Goal: Find contact information: Find contact information

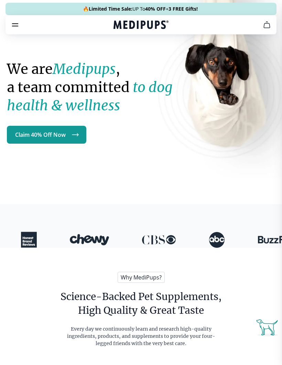
click at [265, 28] on icon "cart" at bounding box center [267, 25] width 8 height 8
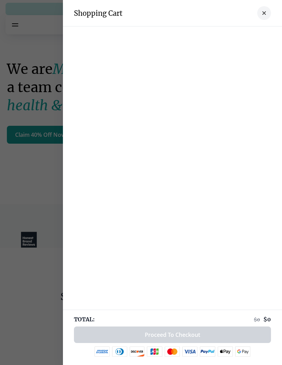
click at [42, 235] on div at bounding box center [141, 182] width 282 height 365
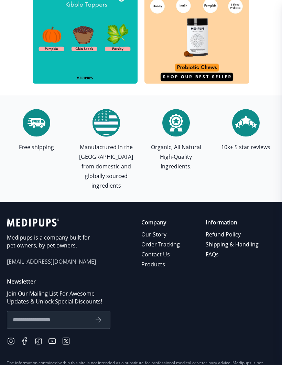
scroll to position [2247, 0]
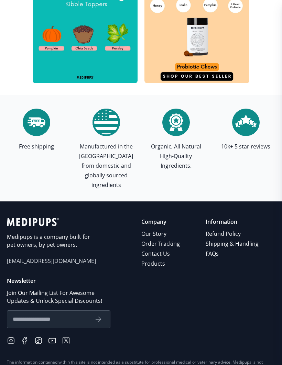
click at [227, 229] on link "Refund Policy" at bounding box center [232, 234] width 54 height 10
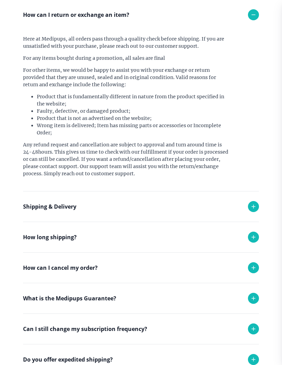
scroll to position [75, 0]
click at [255, 268] on icon at bounding box center [253, 268] width 8 height 8
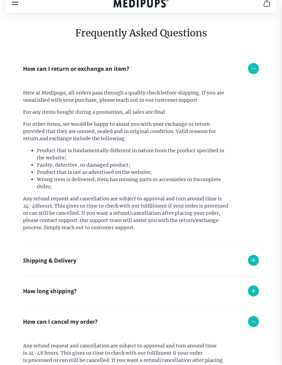
scroll to position [0, 0]
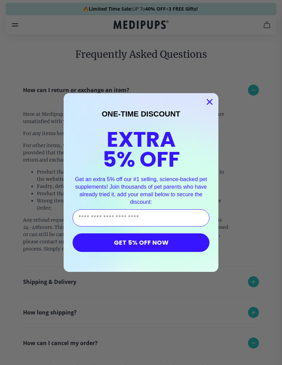
click at [209, 99] on circle "Close dialog" at bounding box center [209, 101] width 11 height 11
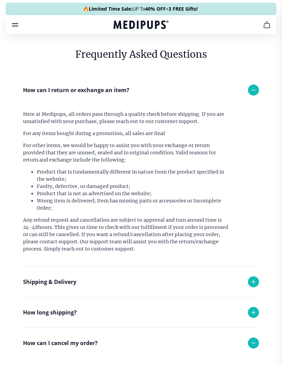
click at [13, 26] on icon "burger-menu" at bounding box center [15, 25] width 6 height 2
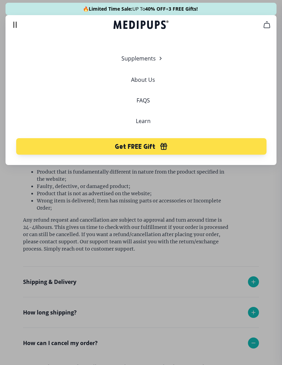
click at [265, 32] on button "cart" at bounding box center [266, 24] width 16 height 16
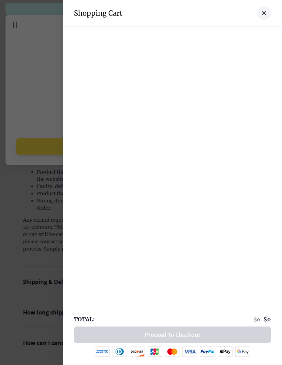
click at [42, 124] on div at bounding box center [141, 182] width 282 height 365
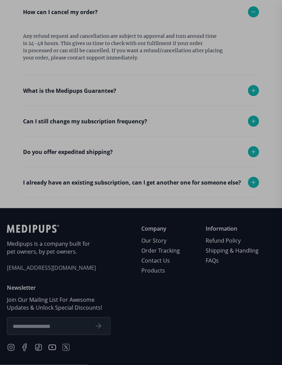
scroll to position [332, 0]
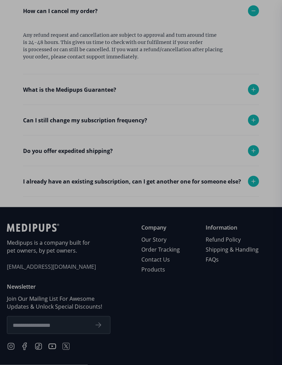
click at [167, 259] on div at bounding box center [141, 182] width 282 height 365
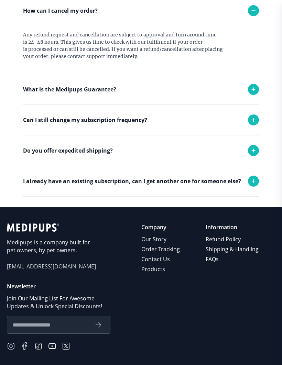
click at [169, 257] on link "Contact Us" at bounding box center [161, 259] width 40 height 10
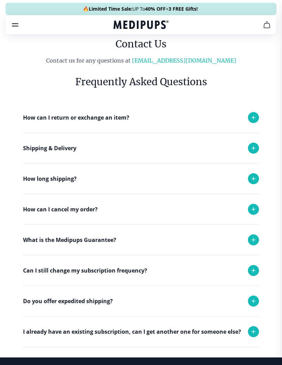
click at [254, 120] on icon at bounding box center [253, 117] width 8 height 8
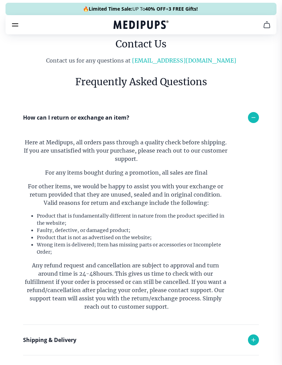
click at [186, 60] on link "[EMAIL_ADDRESS][DOMAIN_NAME]" at bounding box center [184, 60] width 104 height 7
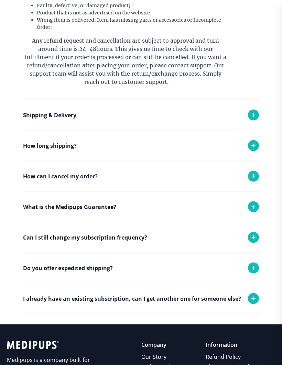
scroll to position [225, 0]
click at [255, 175] on icon at bounding box center [253, 176] width 8 height 8
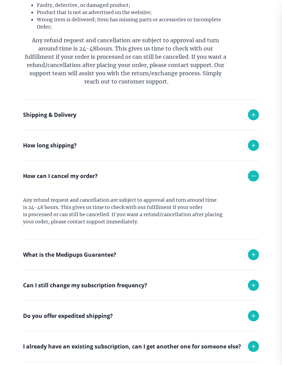
click at [253, 173] on icon at bounding box center [253, 176] width 8 height 8
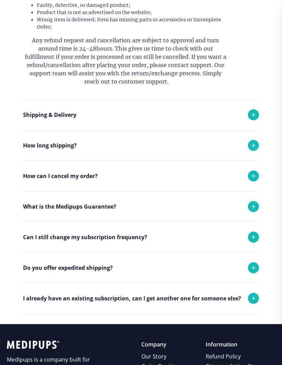
click at [256, 206] on icon at bounding box center [253, 206] width 8 height 8
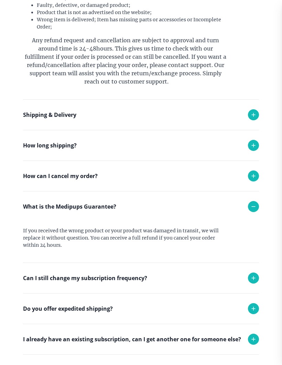
click at [255, 209] on icon at bounding box center [253, 206] width 8 height 8
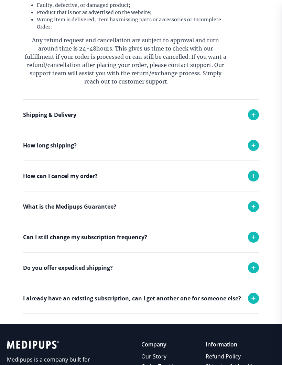
click at [253, 201] on div at bounding box center [253, 206] width 11 height 11
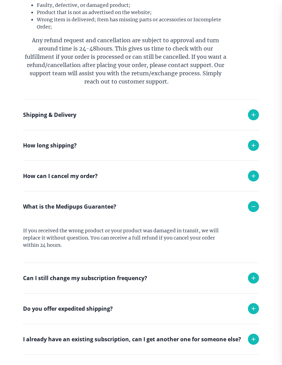
click at [254, 206] on icon at bounding box center [253, 206] width 8 height 8
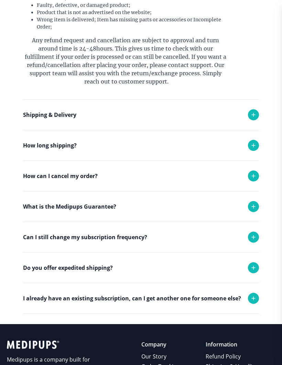
click at [255, 235] on icon at bounding box center [253, 237] width 8 height 8
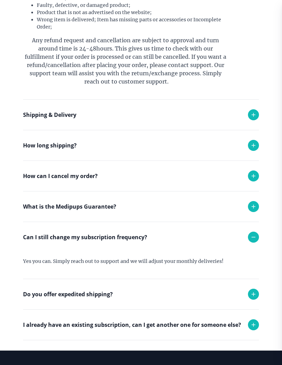
click at [254, 237] on icon at bounding box center [253, 237] width 8 height 8
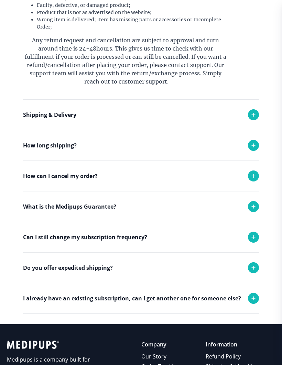
click at [255, 268] on icon at bounding box center [253, 267] width 3 height 3
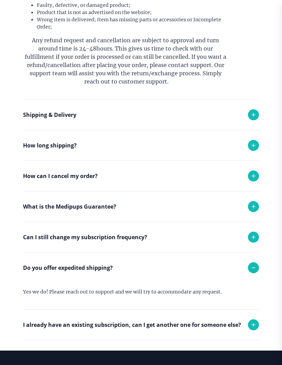
click at [255, 266] on icon at bounding box center [253, 268] width 8 height 8
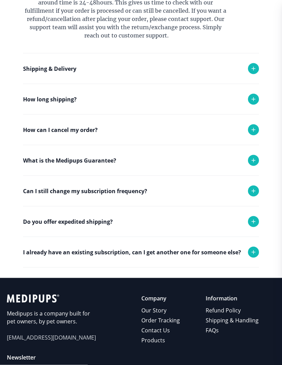
scroll to position [271, 0]
